Goal: Check status: Check status

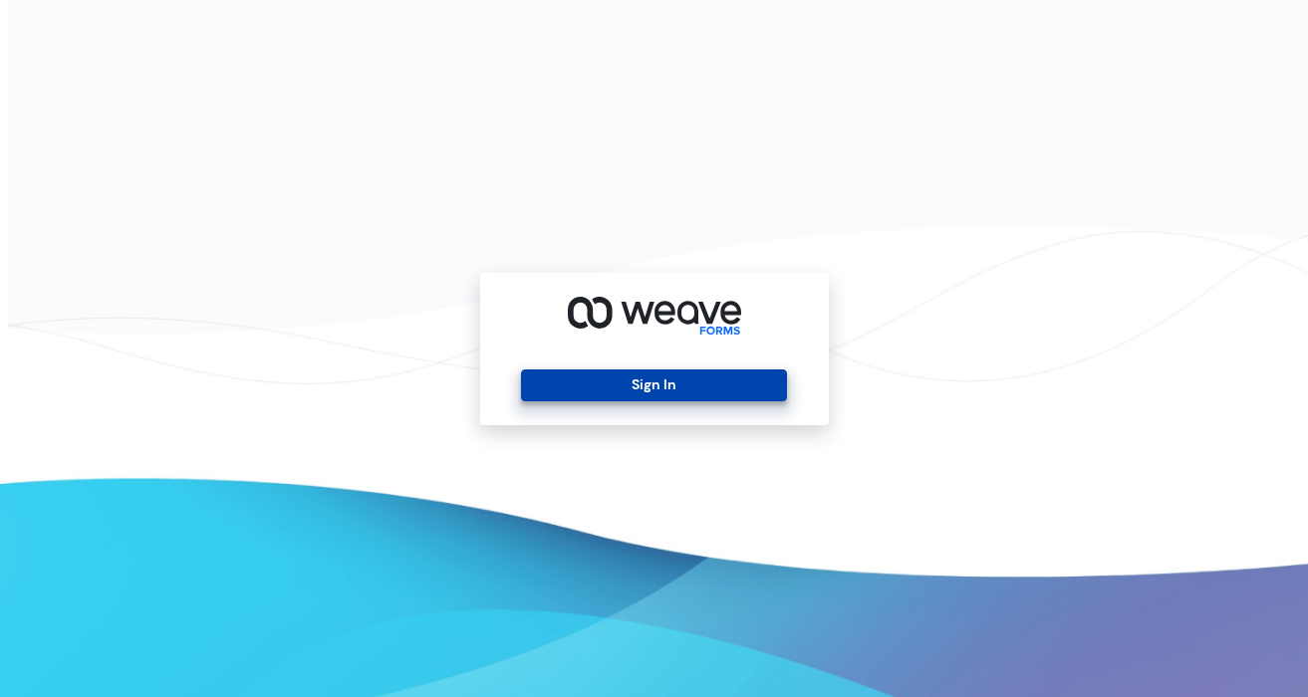
click at [592, 385] on button "Sign In" at bounding box center [654, 385] width 266 height 32
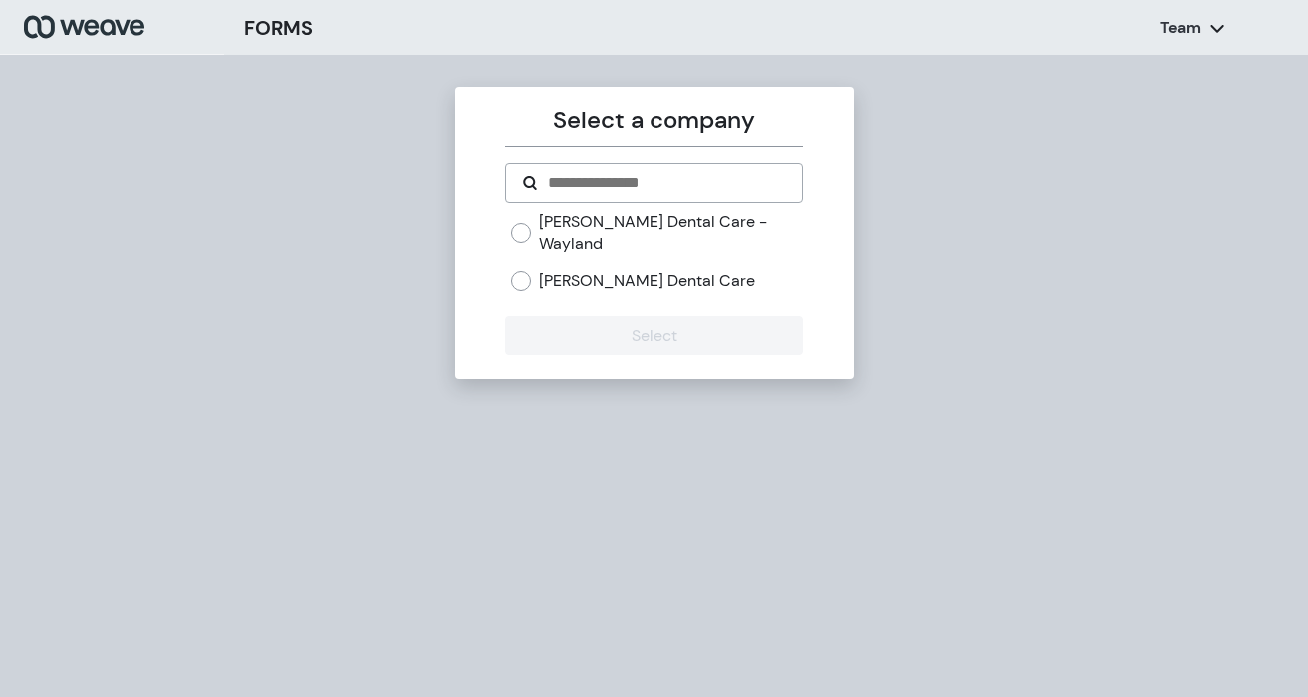
click at [606, 270] on label "[PERSON_NAME] Dental Care" at bounding box center [647, 281] width 216 height 22
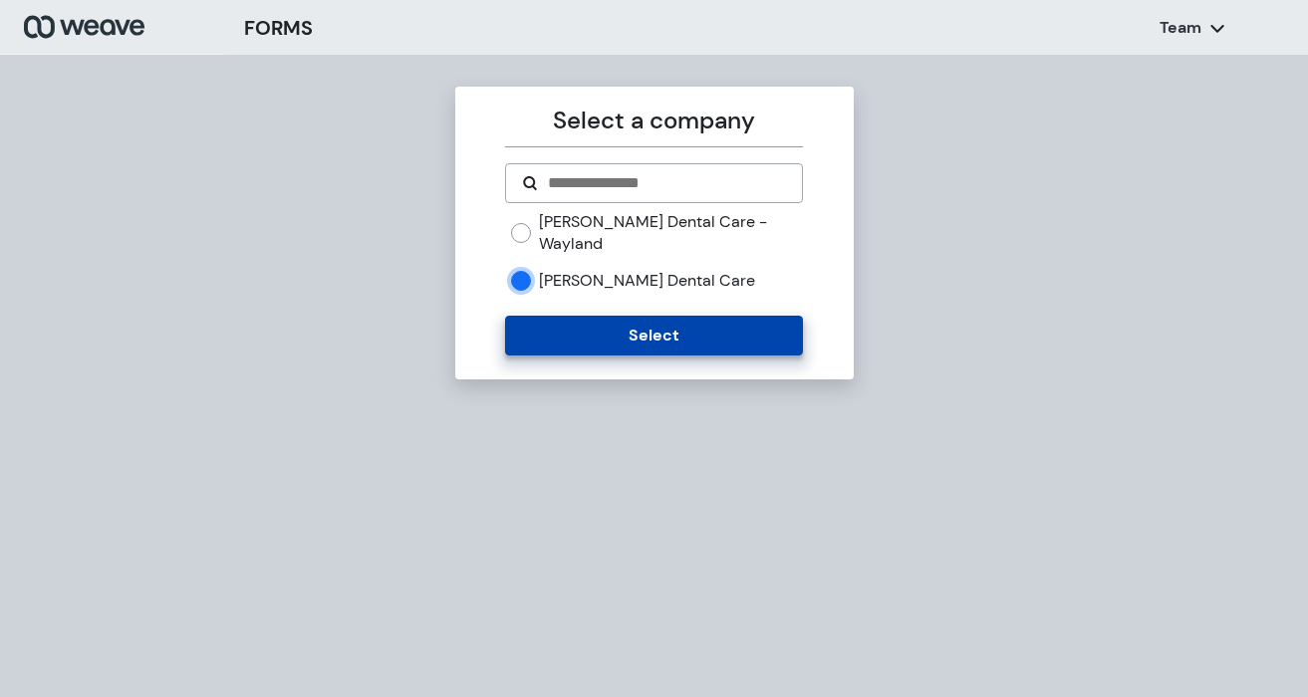
click at [611, 316] on button "Select" at bounding box center [654, 336] width 298 height 40
